Goal: Task Accomplishment & Management: Use online tool/utility

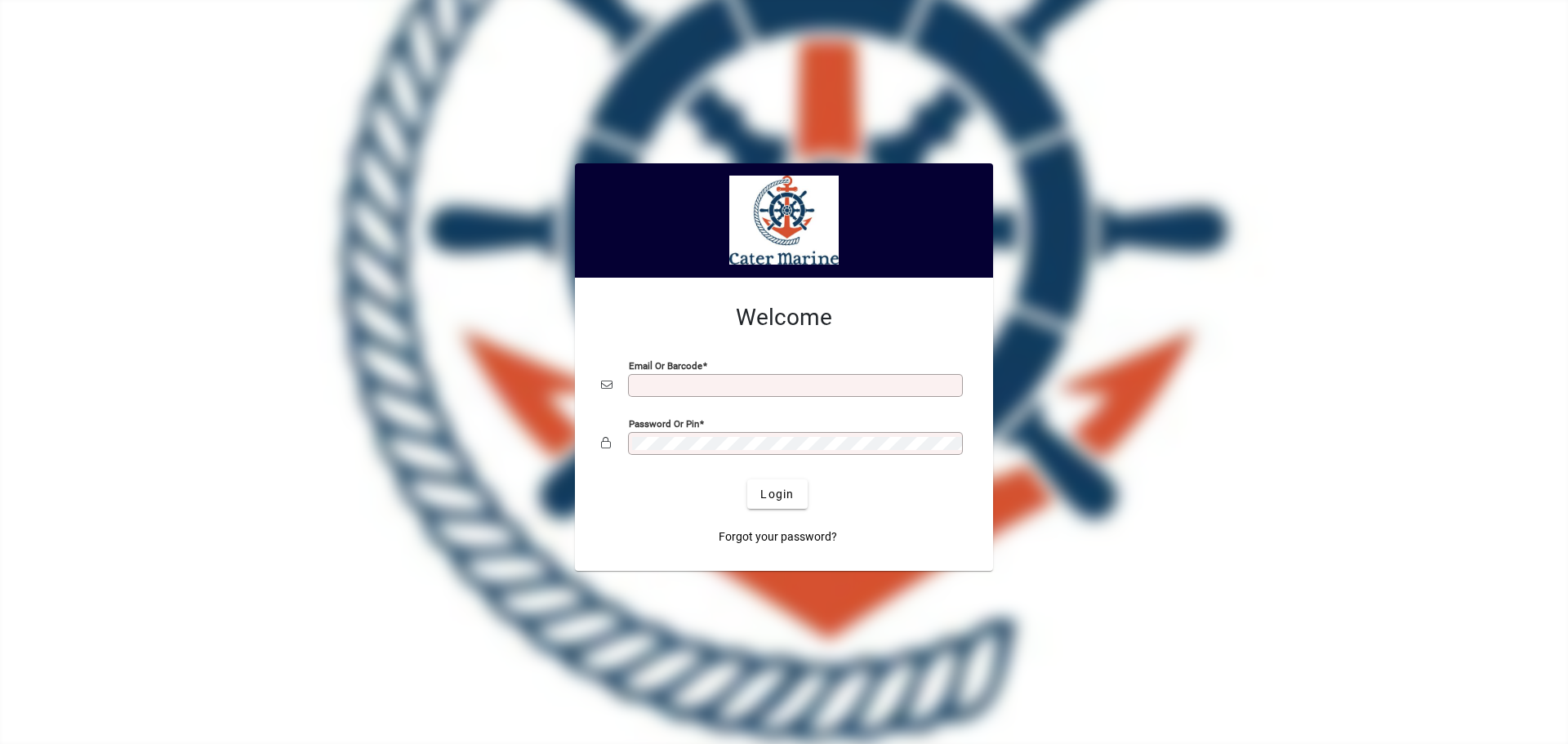
click at [672, 382] on input "Email or Barcode" at bounding box center [797, 385] width 330 height 13
type input "**********"
click at [747, 480] on button "Login" at bounding box center [776, 494] width 60 height 29
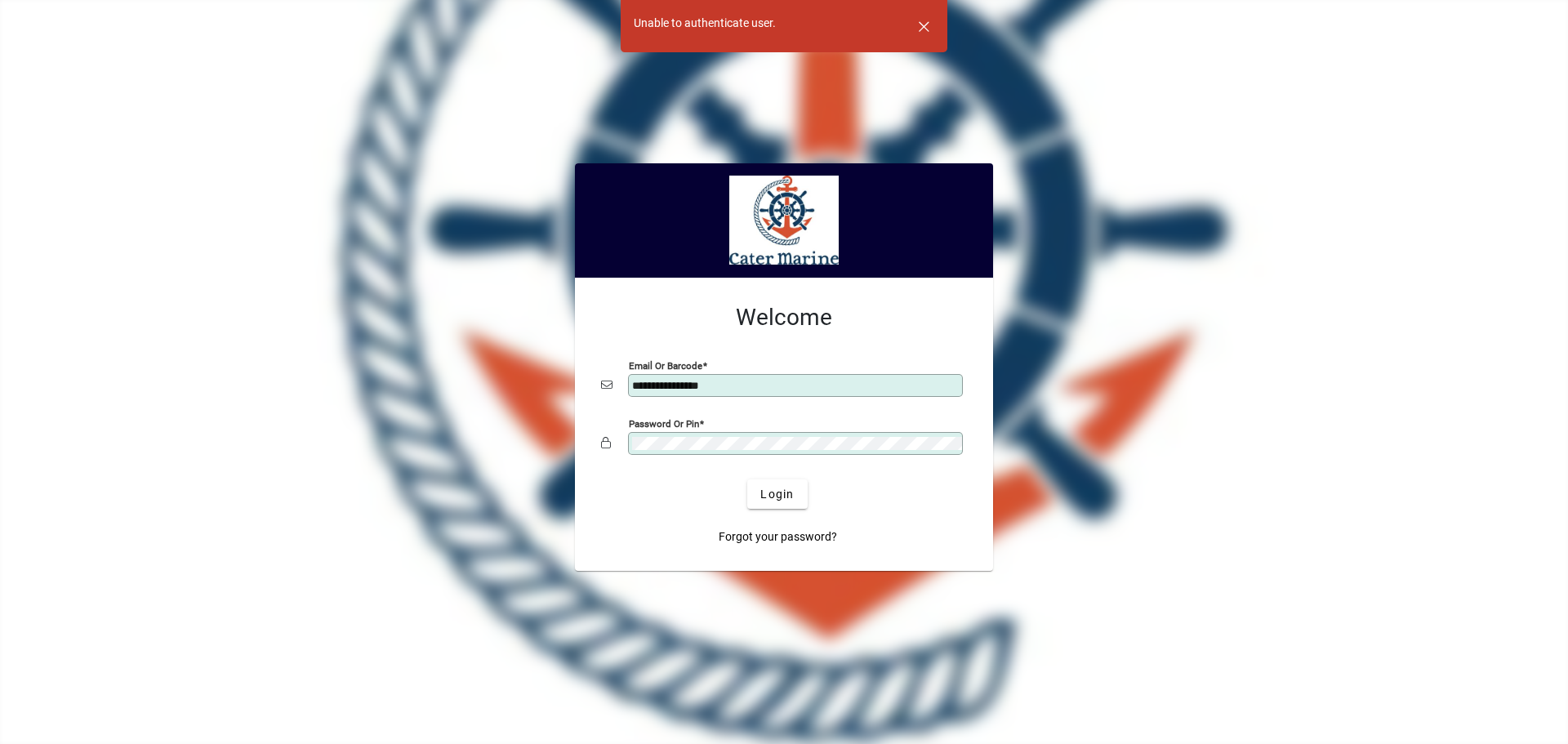
click at [747, 480] on button "Login" at bounding box center [776, 494] width 60 height 29
